Goal: Task Accomplishment & Management: Manage account settings

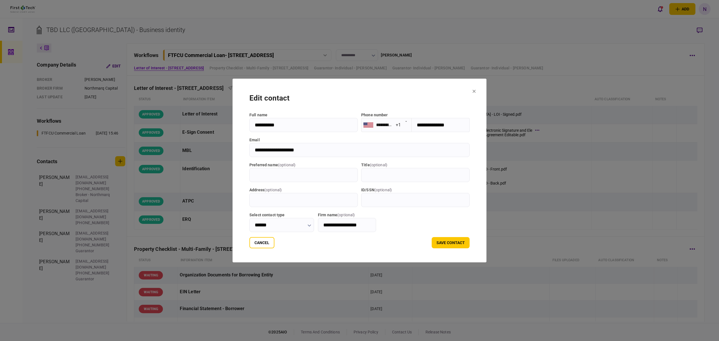
drag, startPoint x: 245, startPoint y: 248, endPoint x: 251, endPoint y: 255, distance: 9.4
click at [250, 248] on button "Cancel" at bounding box center [262, 242] width 25 height 11
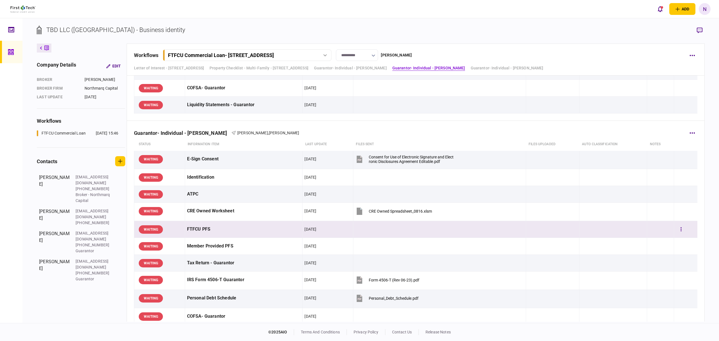
scroll to position [383, 0]
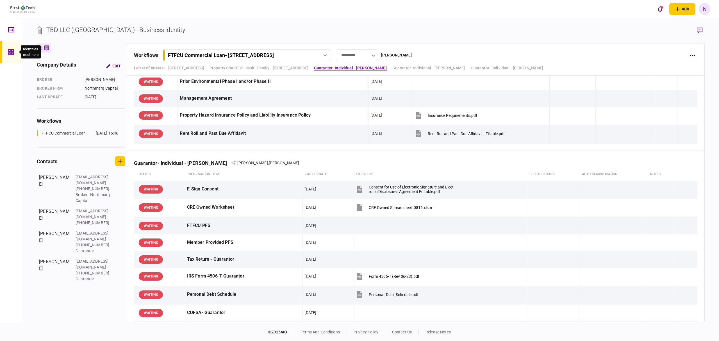
click at [8, 52] on icon at bounding box center [11, 52] width 6 height 6
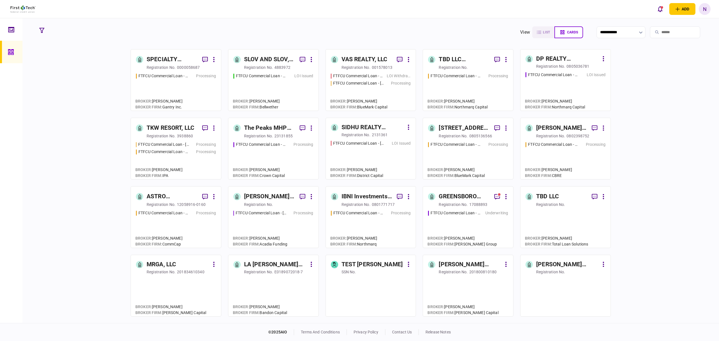
click at [544, 69] on link "DP REALTY INVESTMENT, LLC registration no. 0805036781 FTFCU Commercial Loan - 5…" at bounding box center [565, 80] width 91 height 62
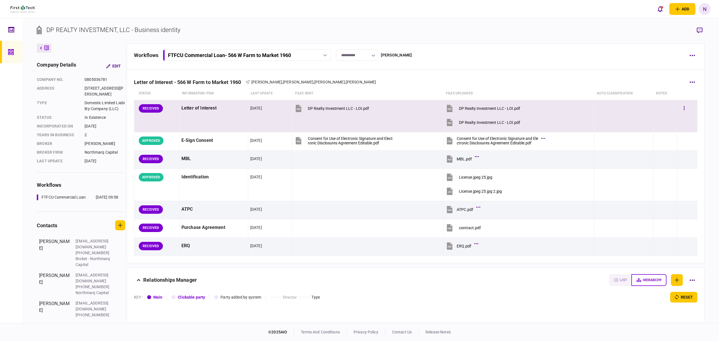
click at [155, 109] on div "RECEIVED" at bounding box center [151, 108] width 24 height 8
click at [484, 109] on div "DP Realty Investment LLC - LOI.pdf" at bounding box center [489, 108] width 61 height 4
click at [680, 109] on button "button" at bounding box center [685, 108] width 10 height 10
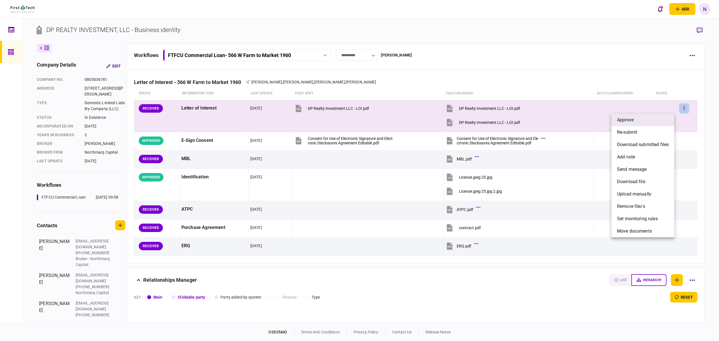
click at [622, 119] on span "approve" at bounding box center [625, 120] width 17 height 7
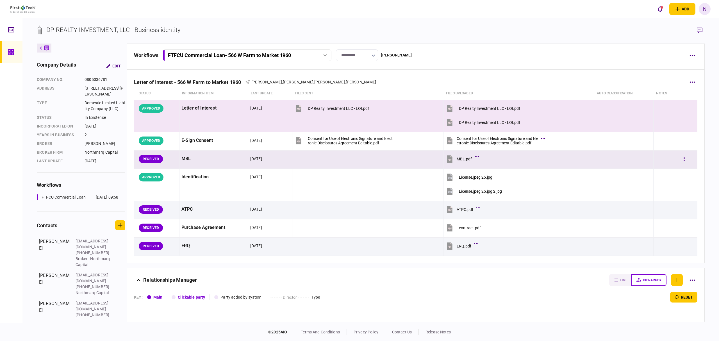
click at [470, 159] on button "MBL.pdf" at bounding box center [462, 159] width 32 height 13
click at [680, 163] on button "button" at bounding box center [685, 159] width 10 height 10
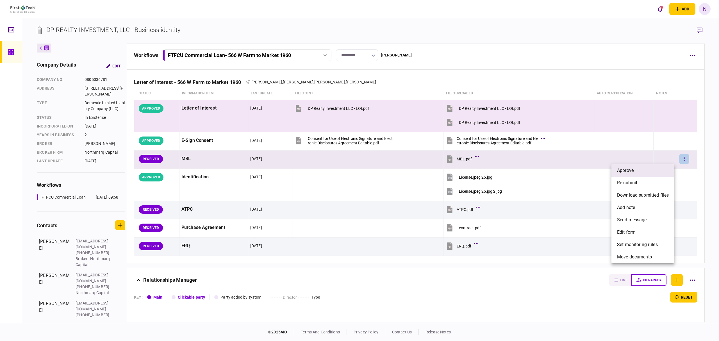
click at [630, 173] on span "approve" at bounding box center [625, 170] width 17 height 7
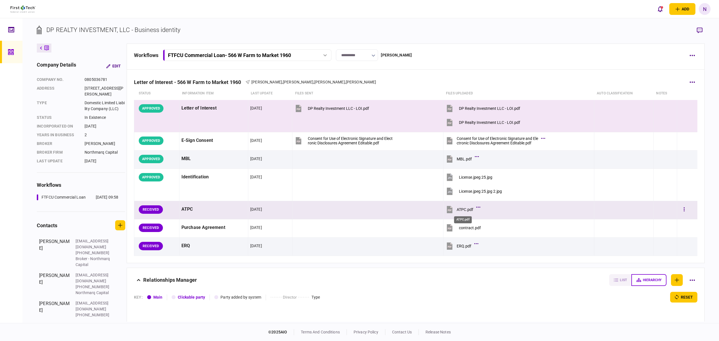
click at [459, 211] on div "ATPC.pdf" at bounding box center [465, 209] width 17 height 4
click at [682, 212] on button "button" at bounding box center [685, 210] width 10 height 10
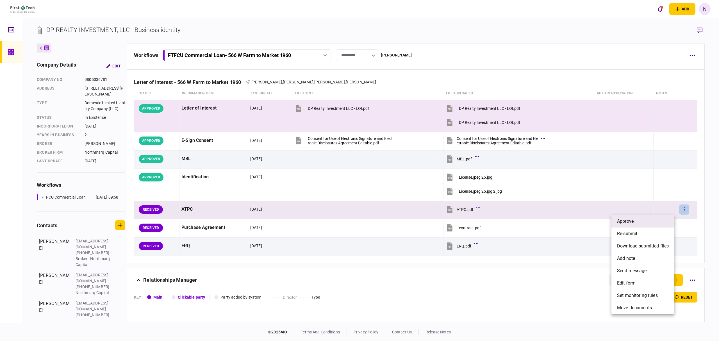
click at [624, 222] on span "approve" at bounding box center [625, 221] width 17 height 7
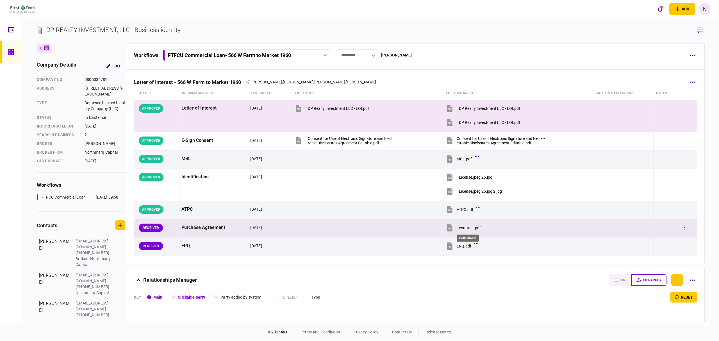
click at [470, 228] on div "contract.pdf" at bounding box center [470, 228] width 22 height 4
click at [680, 227] on button "button" at bounding box center [685, 228] width 10 height 10
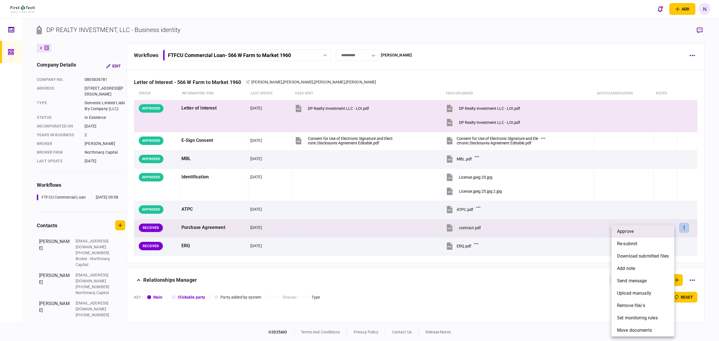
click at [628, 232] on span "approve" at bounding box center [625, 231] width 17 height 7
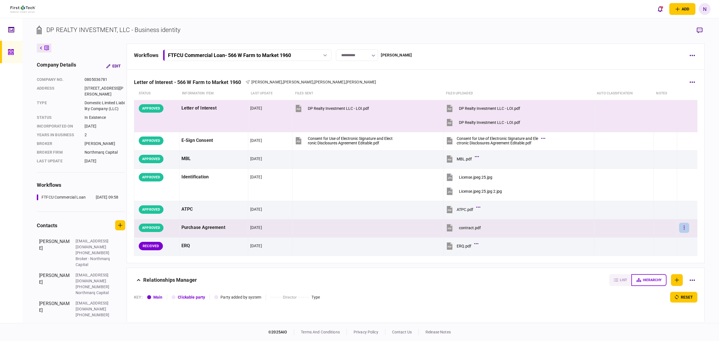
click at [683, 230] on button "button" at bounding box center [685, 228] width 10 height 10
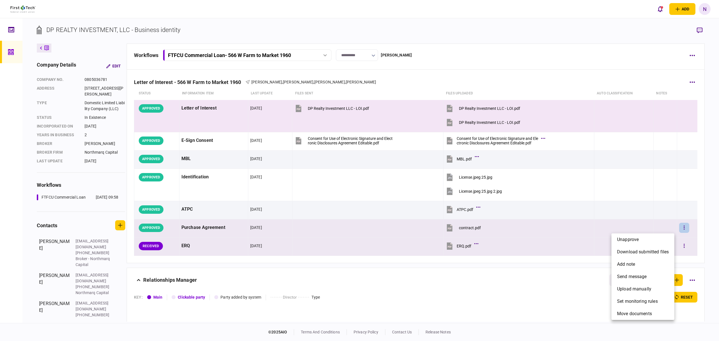
click at [638, 242] on span "unapprove" at bounding box center [628, 239] width 22 height 7
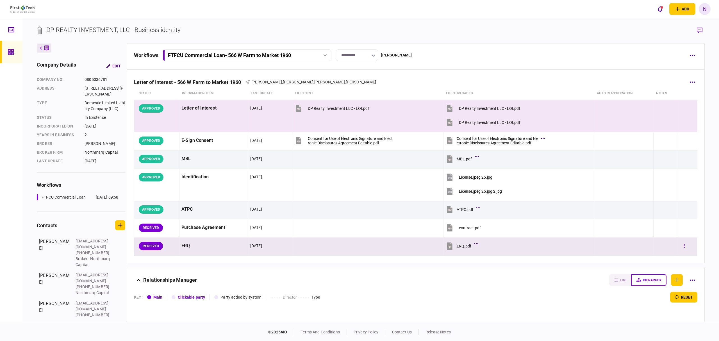
click at [465, 245] on div "ERQ.pdf" at bounding box center [464, 246] width 15 height 4
click at [684, 248] on icon "button" at bounding box center [684, 246] width 1 height 4
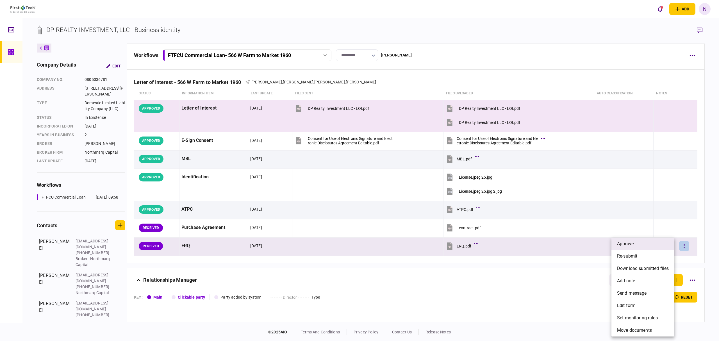
click at [631, 246] on span "approve" at bounding box center [625, 244] width 17 height 7
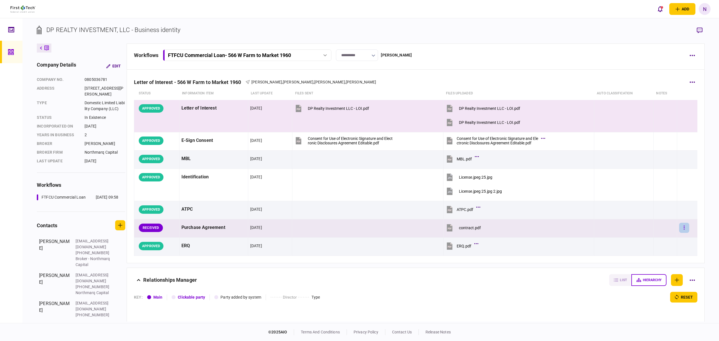
click at [682, 230] on button "button" at bounding box center [685, 228] width 10 height 10
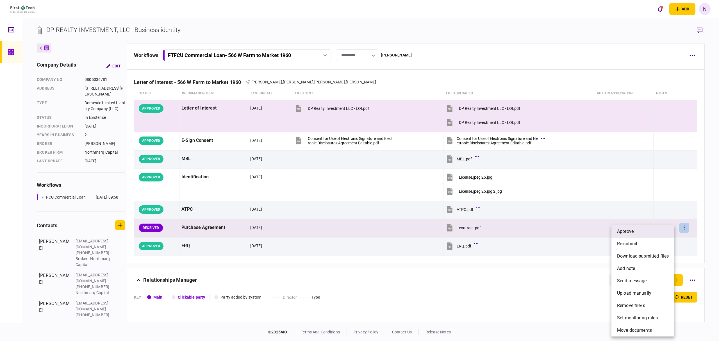
click at [633, 230] on span "approve" at bounding box center [625, 231] width 17 height 7
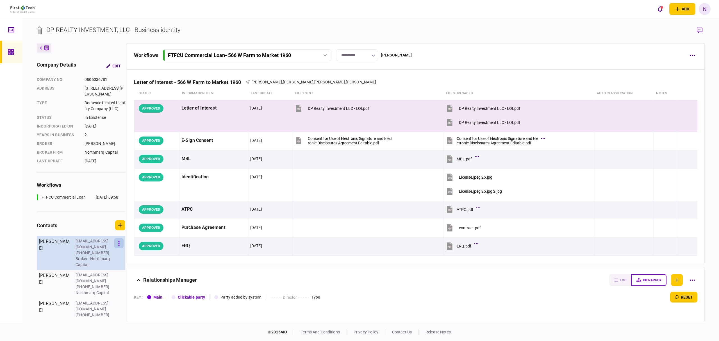
click at [118, 248] on button "button" at bounding box center [119, 243] width 10 height 10
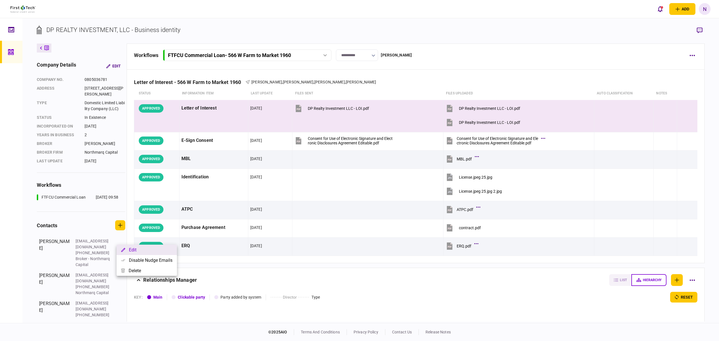
click at [137, 248] on button "Edit" at bounding box center [147, 250] width 60 height 10
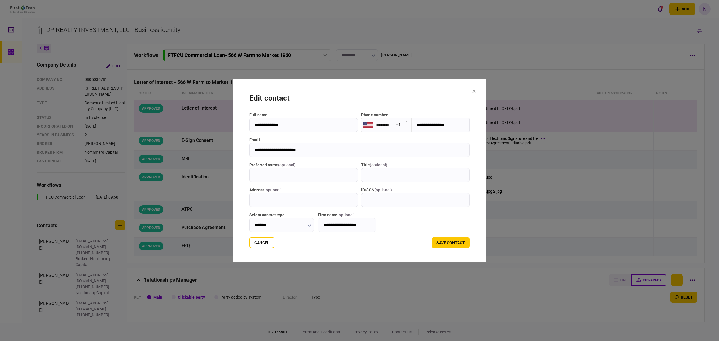
drag, startPoint x: 294, startPoint y: 125, endPoint x: 235, endPoint y: 132, distance: 58.8
click at [235, 132] on section "**********" at bounding box center [360, 171] width 254 height 184
drag, startPoint x: 368, startPoint y: 229, endPoint x: 325, endPoint y: 230, distance: 42.7
click at [325, 230] on input "**********" at bounding box center [347, 225] width 58 height 14
drag, startPoint x: 253, startPoint y: 242, endPoint x: 137, endPoint y: 223, distance: 118.2
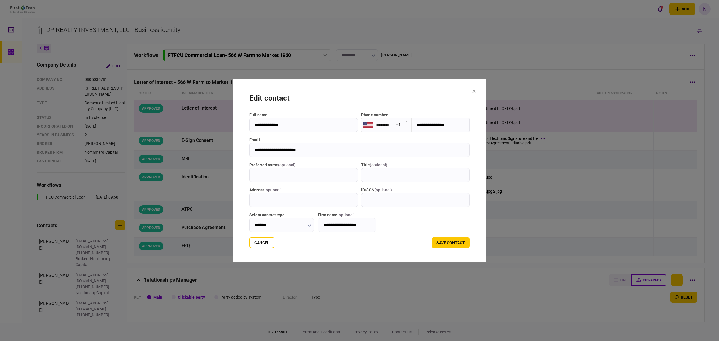
click at [253, 242] on button "Cancel" at bounding box center [262, 242] width 25 height 11
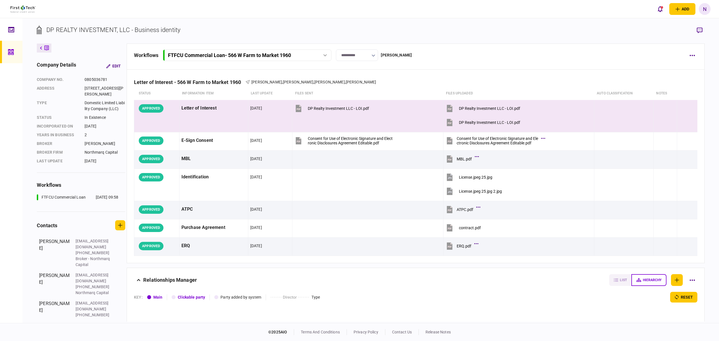
click at [36, 50] on div "**********" at bounding box center [370, 170] width 697 height 305
click at [38, 49] on button at bounding box center [44, 48] width 15 height 9
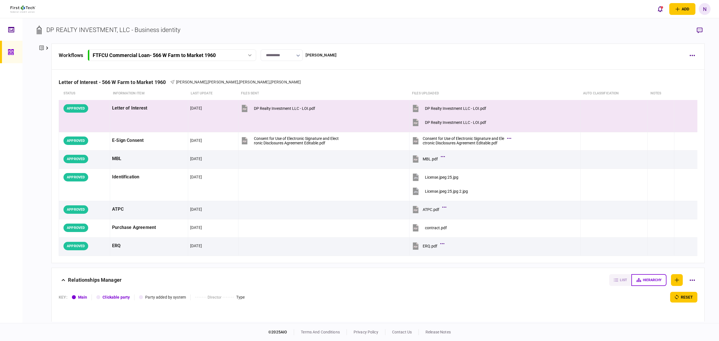
drag, startPoint x: 7, startPoint y: 51, endPoint x: 83, endPoint y: 2, distance: 90.6
click at [7, 51] on link at bounding box center [11, 52] width 22 height 22
